Goal: Transaction & Acquisition: Book appointment/travel/reservation

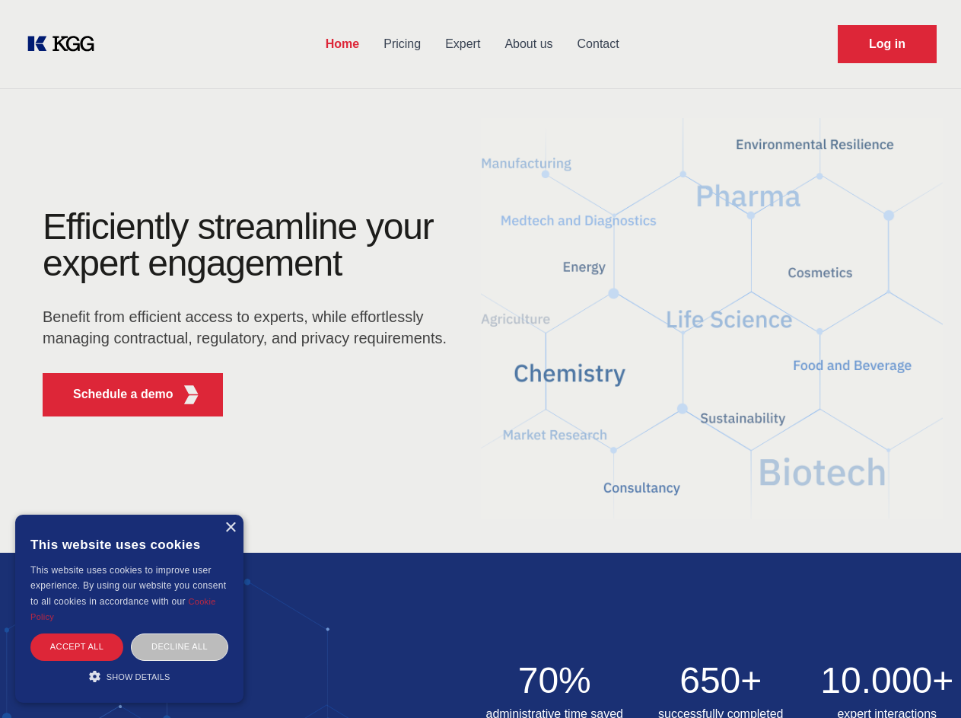
click at [480, 358] on div "Efficiently streamline your expert engagement Benefit from efficient access to …" at bounding box center [249, 318] width 463 height 220
click at [114, 394] on p "Schedule a demo" at bounding box center [123, 394] width 100 height 18
click at [230, 527] on div "× This website uses cookies This website uses cookies to improve user experienc…" at bounding box center [129, 608] width 228 height 188
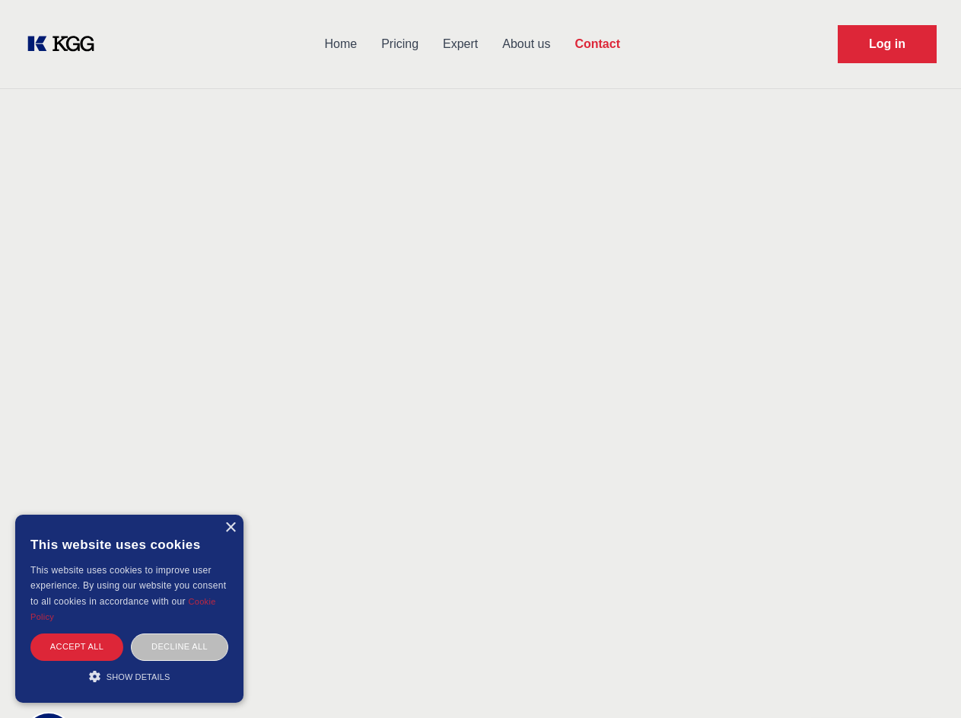
click at [77, 646] on div "Accept all" at bounding box center [76, 646] width 93 height 27
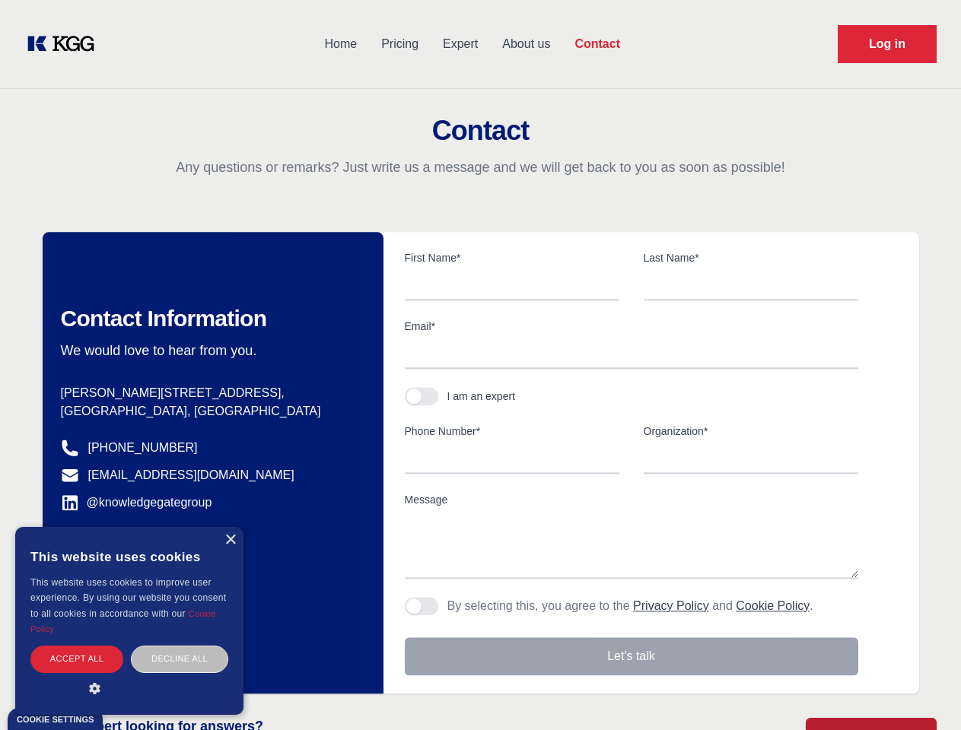
click at [180, 646] on div "Decline all" at bounding box center [179, 659] width 97 height 27
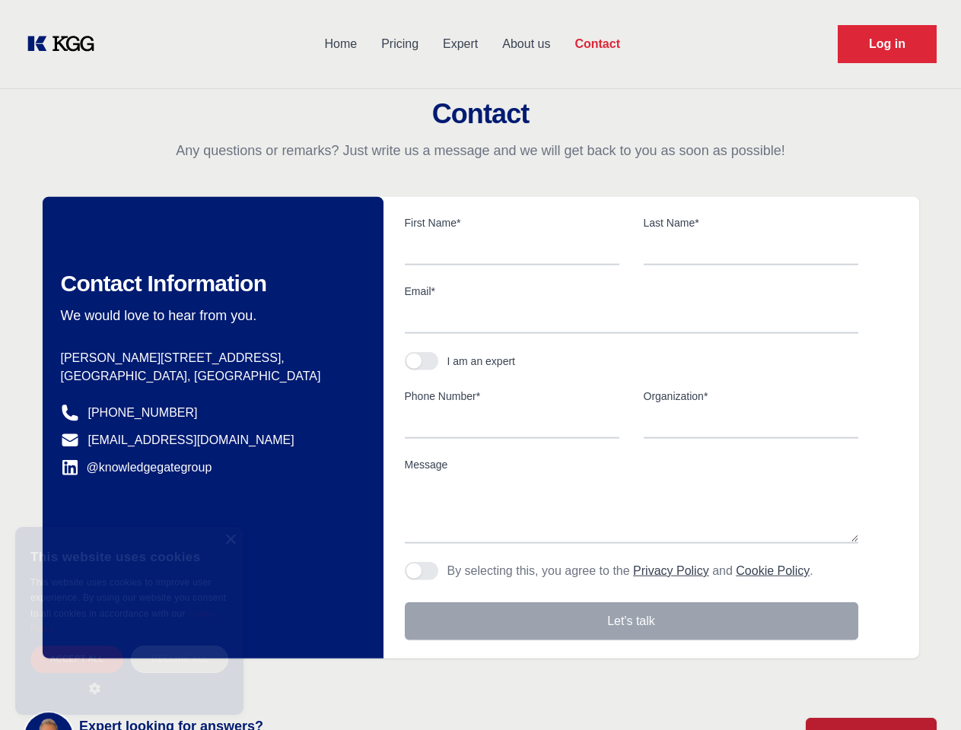
click at [129, 676] on main "Contact Any questions or remarks? Just write us a message and we will get back …" at bounding box center [480, 396] width 961 height 792
